Goal: Check status: Check status

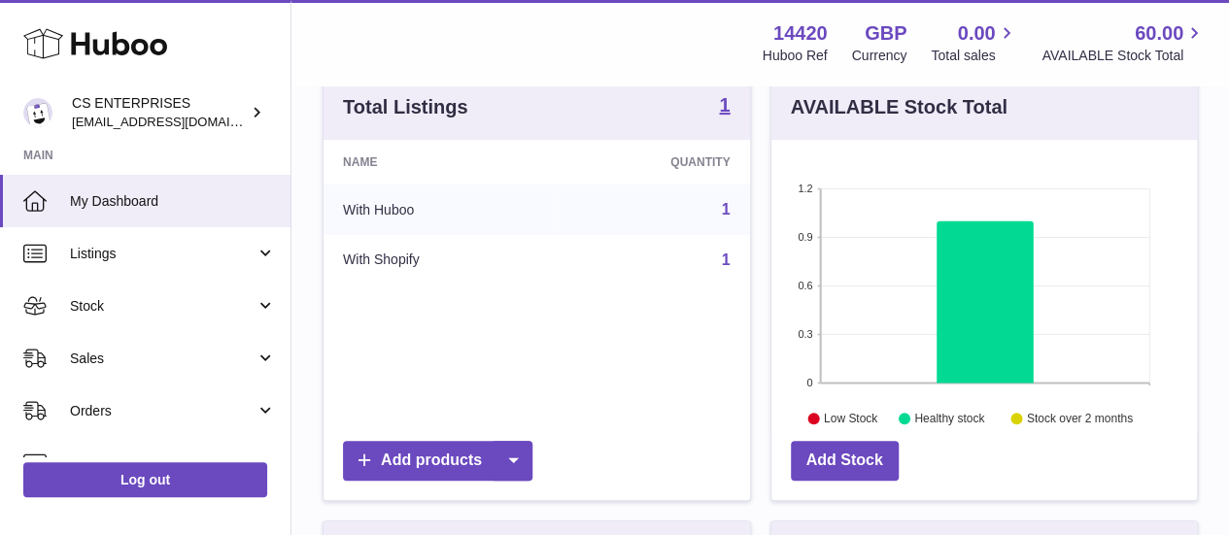
scroll to position [214, 0]
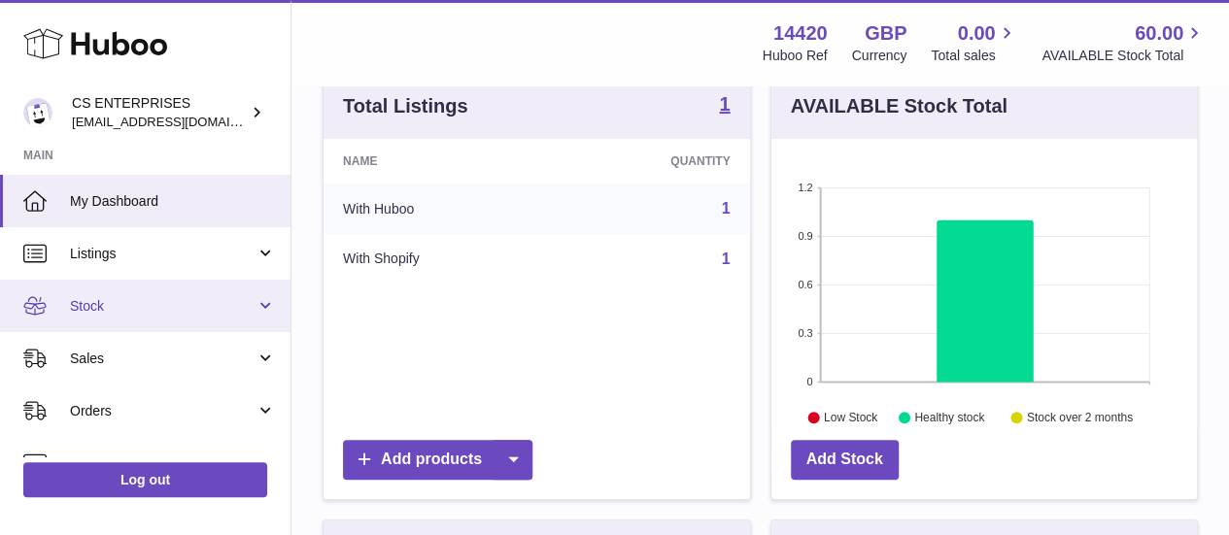
click at [194, 304] on span "Stock" at bounding box center [162, 306] width 185 height 18
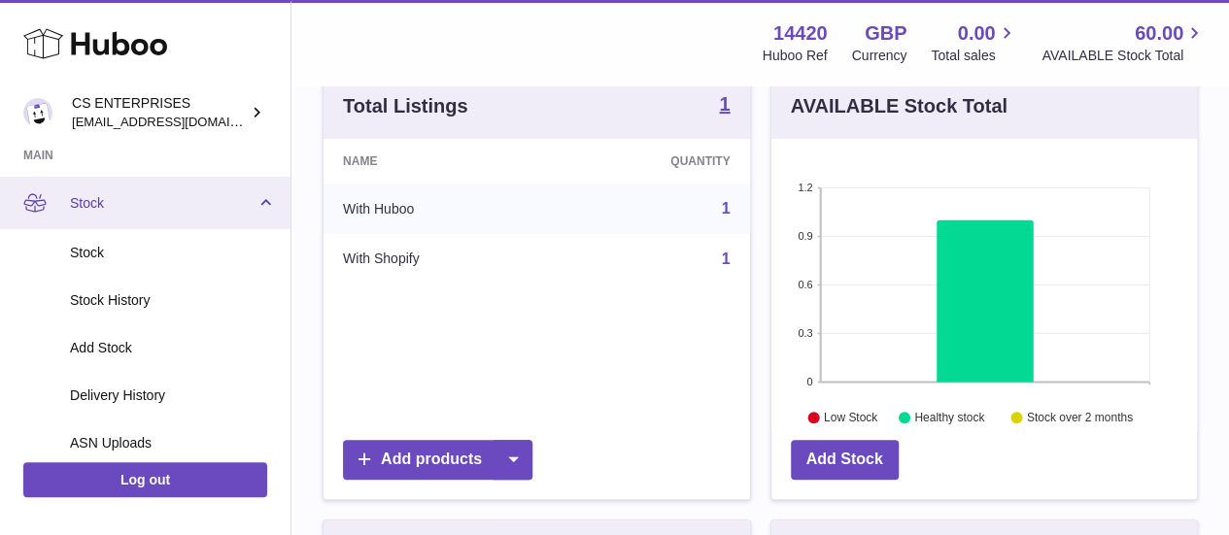
scroll to position [104, 0]
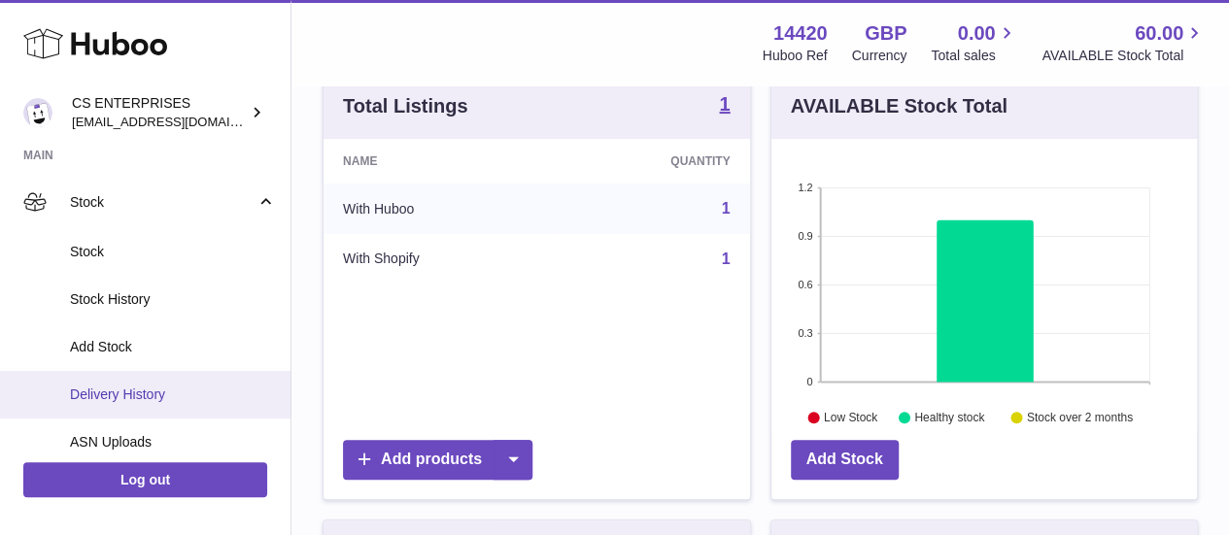
click at [155, 382] on link "Delivery History" at bounding box center [145, 395] width 290 height 48
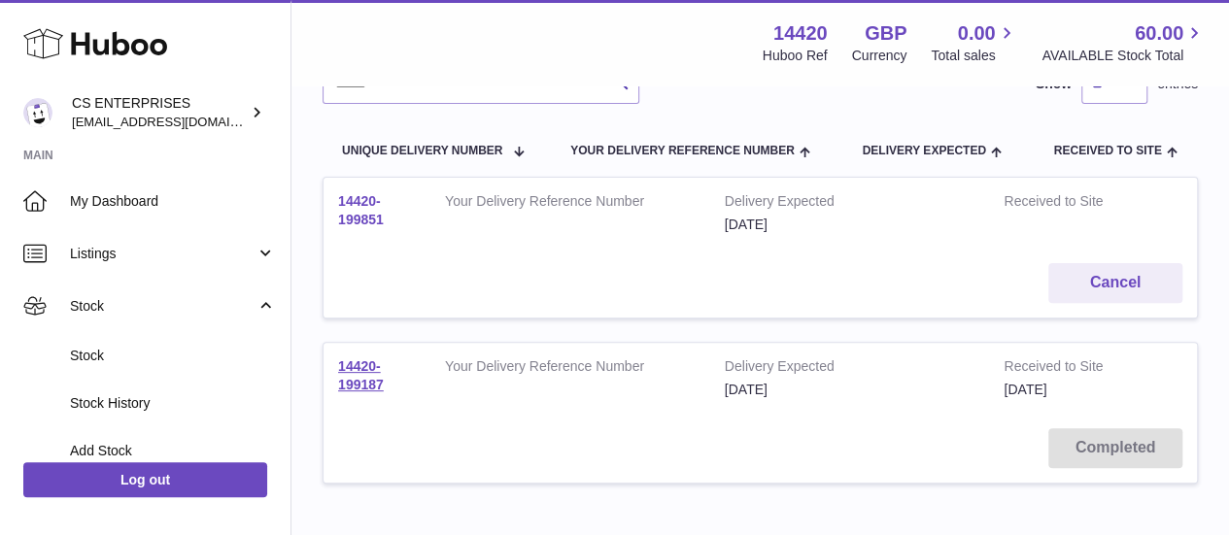
click at [370, 209] on link "14420-199851" at bounding box center [361, 210] width 46 height 34
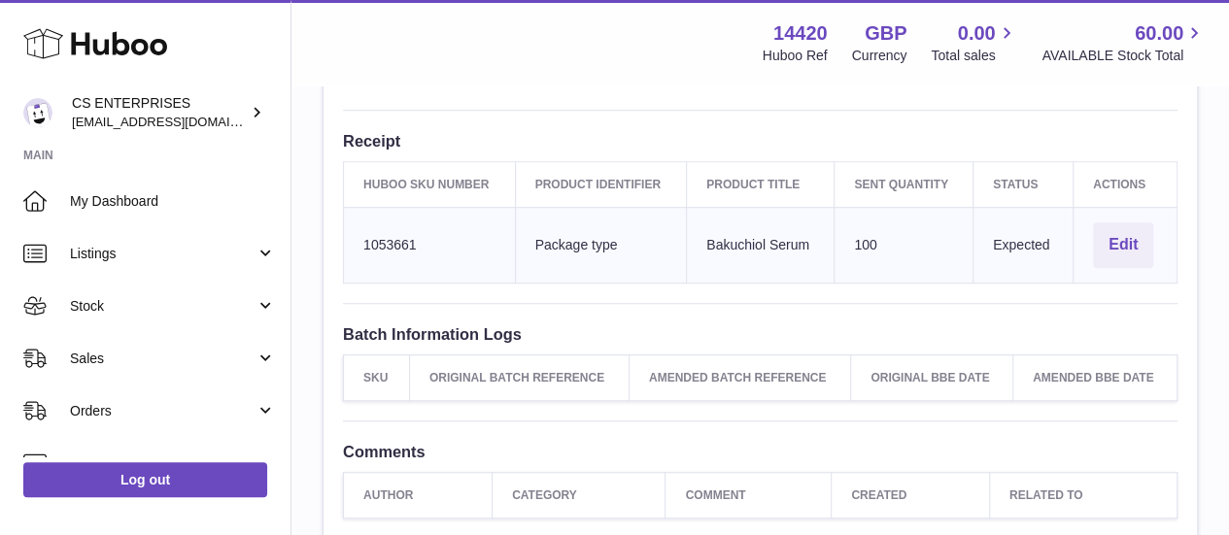
scroll to position [563, 0]
